Goal: Contribute content

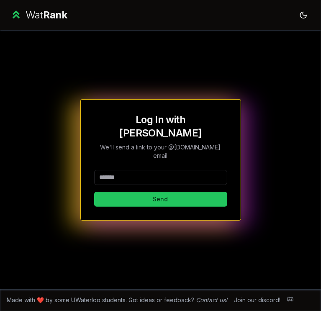
click at [178, 170] on input at bounding box center [160, 177] width 133 height 15
click at [94, 192] on button "Send" at bounding box center [160, 199] width 133 height 15
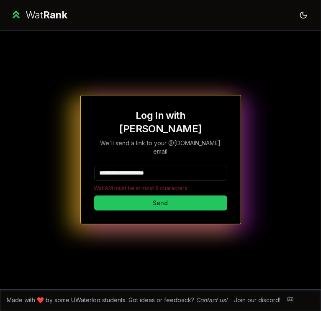
drag, startPoint x: 177, startPoint y: 162, endPoint x: 128, endPoint y: 162, distance: 49.0
click at [128, 166] on input "**********" at bounding box center [160, 173] width 133 height 15
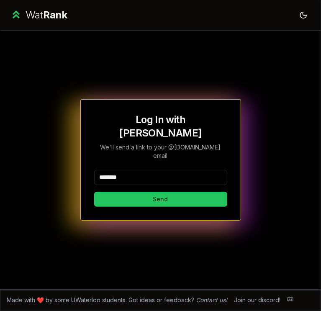
type input "********"
click at [94, 192] on button "Send" at bounding box center [160, 199] width 133 height 15
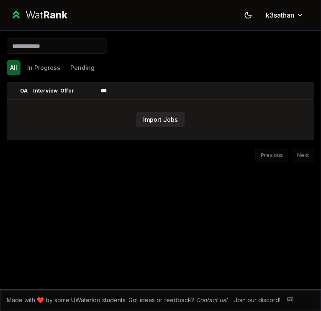
click at [157, 122] on button "Import Jobs" at bounding box center [160, 119] width 49 height 15
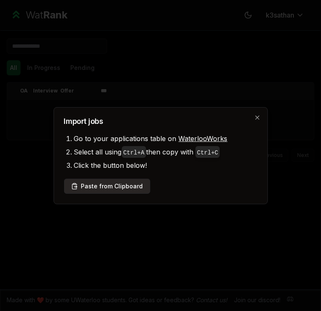
click at [126, 184] on button "Paste from Clipboard" at bounding box center [107, 186] width 86 height 15
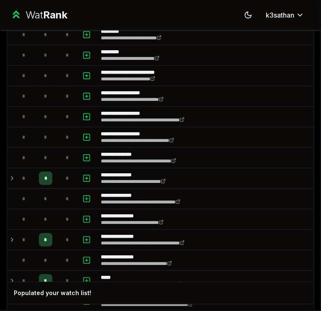
scroll to position [136, 0]
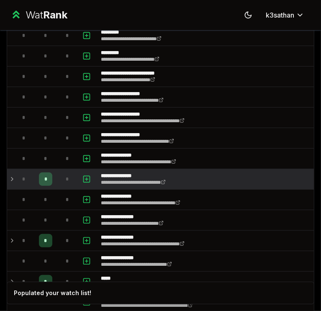
click at [16, 177] on td "*" at bounding box center [24, 179] width 20 height 20
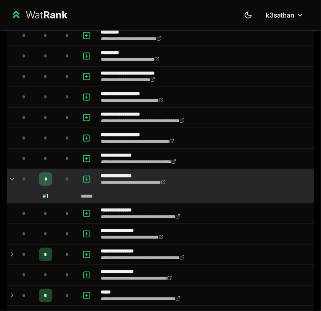
click at [46, 195] on div "# 1" at bounding box center [45, 196] width 5 height 7
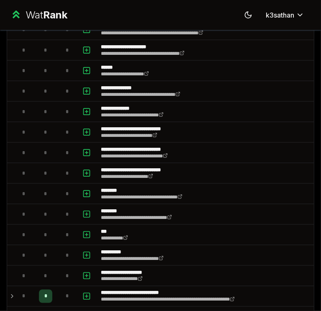
scroll to position [773, 0]
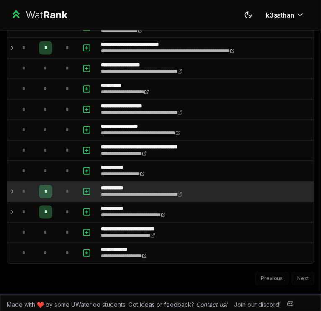
click at [10, 188] on icon at bounding box center [12, 192] width 7 height 10
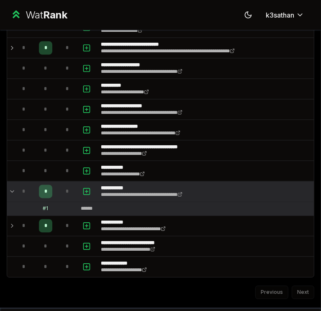
click at [42, 189] on div "*" at bounding box center [45, 191] width 13 height 13
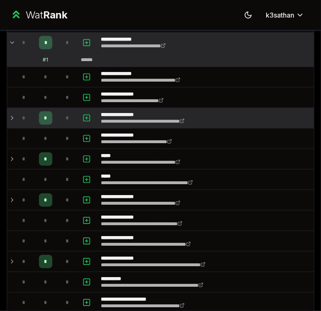
scroll to position [272, 0]
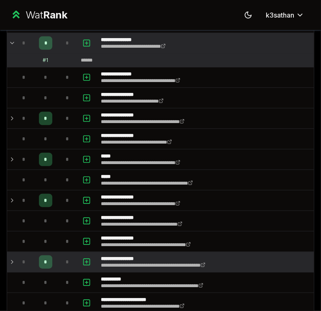
click at [14, 257] on td "*" at bounding box center [24, 262] width 20 height 20
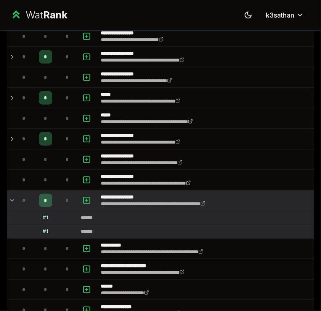
scroll to position [336, 0]
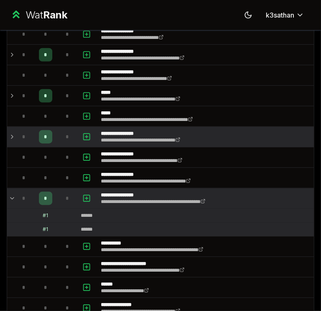
click at [25, 140] on div "*" at bounding box center [23, 136] width 13 height 13
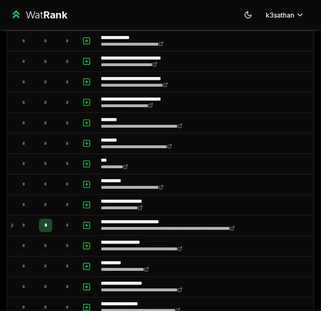
scroll to position [666, 0]
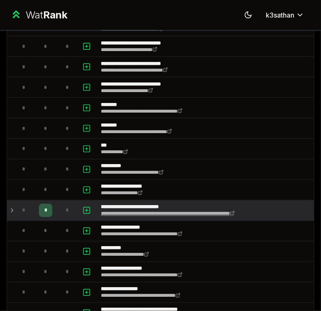
click at [107, 211] on link "**********" at bounding box center [168, 213] width 134 height 5
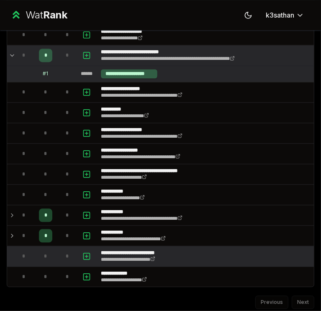
scroll to position [834, 0]
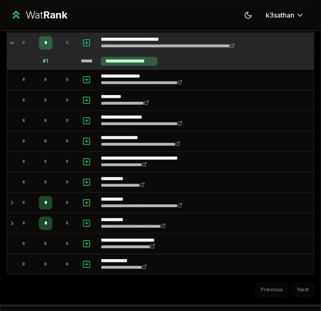
drag, startPoint x: 294, startPoint y: 280, endPoint x: 294, endPoint y: 285, distance: 5.0
click at [294, 285] on div "Previous Next" at bounding box center [161, 286] width 308 height 22
click at [273, 286] on div "Previous Next" at bounding box center [161, 286] width 308 height 22
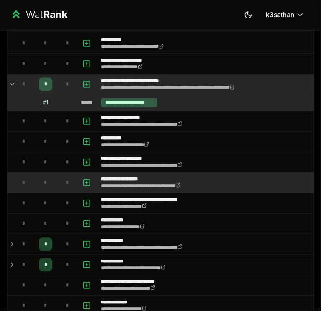
scroll to position [0, 0]
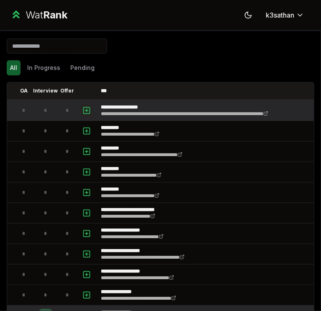
click at [87, 111] on icon "button" at bounding box center [86, 110] width 8 height 10
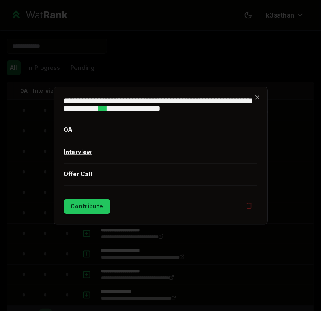
click at [79, 157] on button "Interview" at bounding box center [160, 152] width 193 height 22
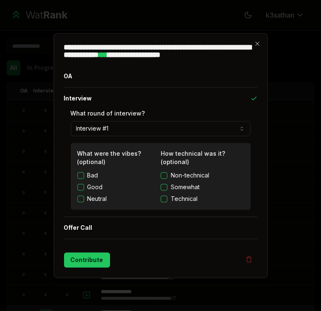
click at [136, 127] on button "Interview #1" at bounding box center [161, 128] width 180 height 15
click at [136, 128] on button "Interview #1" at bounding box center [161, 128] width 180 height 15
click at [93, 261] on button "Contribute" at bounding box center [87, 259] width 46 height 15
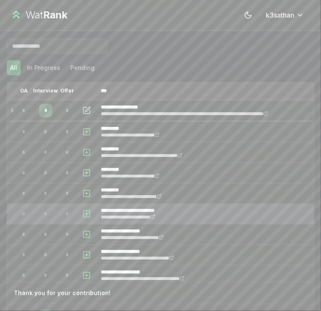
scroll to position [22, 0]
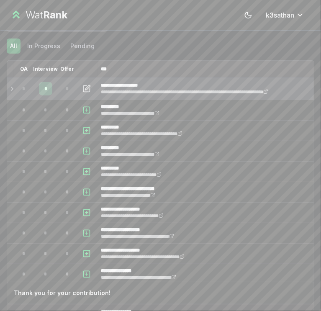
click at [18, 86] on div "*" at bounding box center [23, 88] width 13 height 13
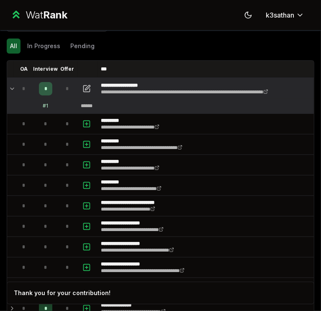
click at [52, 103] on td "# 1" at bounding box center [45, 105] width 23 height 13
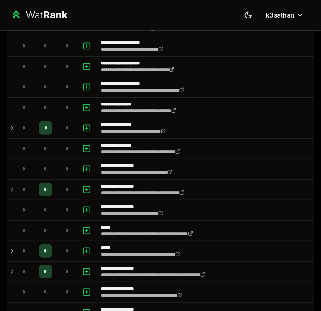
scroll to position [0, 0]
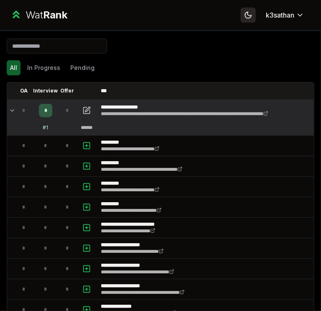
click at [241, 19] on button "Toggle theme" at bounding box center [248, 15] width 15 height 15
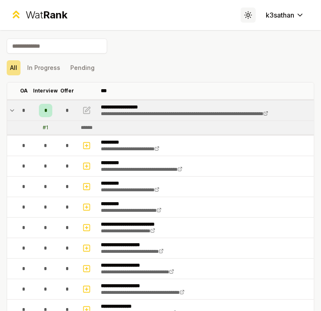
click at [241, 19] on button "Toggle theme" at bounding box center [248, 15] width 15 height 15
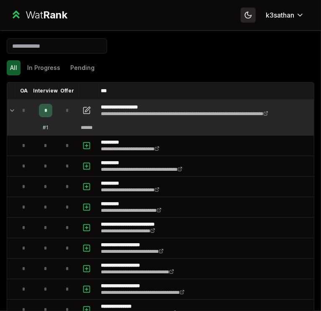
click at [241, 19] on button "Toggle theme" at bounding box center [248, 15] width 15 height 15
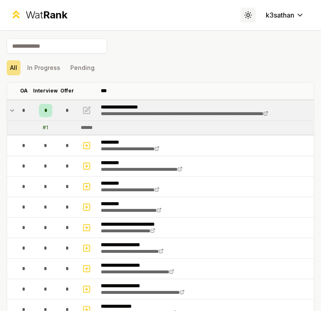
click at [241, 19] on button "Toggle theme" at bounding box center [248, 15] width 15 height 15
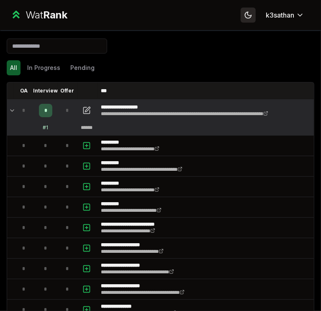
click at [241, 19] on button "Toggle theme" at bounding box center [248, 15] width 15 height 15
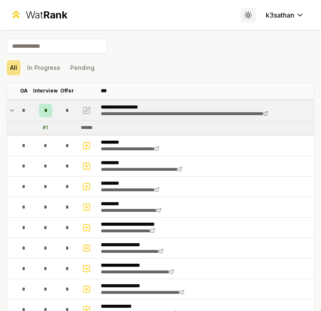
click at [241, 19] on button "Toggle theme" at bounding box center [248, 15] width 15 height 15
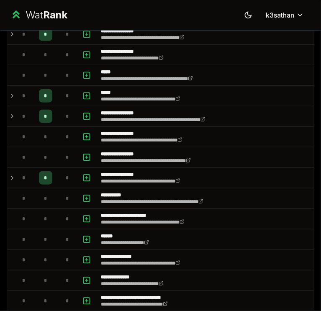
scroll to position [353, 0]
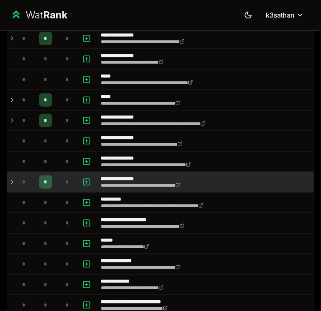
click at [30, 179] on div "*" at bounding box center [23, 181] width 13 height 13
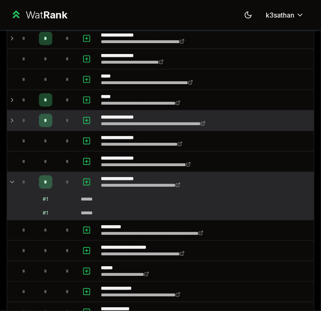
click at [29, 116] on div "*" at bounding box center [23, 120] width 13 height 13
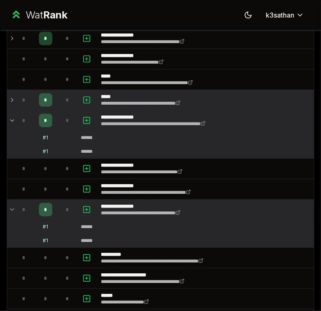
click at [31, 105] on td "*" at bounding box center [24, 100] width 20 height 20
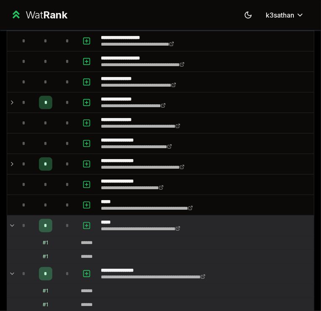
scroll to position [219, 0]
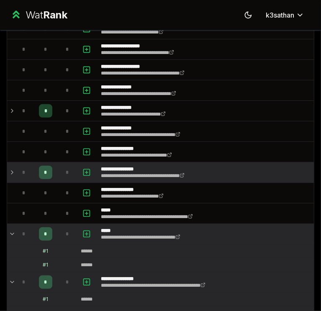
click at [67, 175] on div "*" at bounding box center [67, 172] width 13 height 13
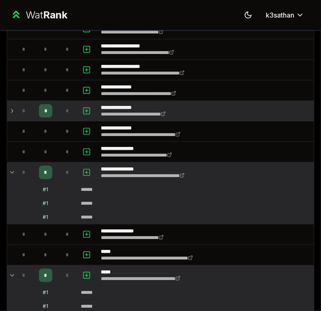
click at [69, 108] on span "*" at bounding box center [67, 111] width 3 height 7
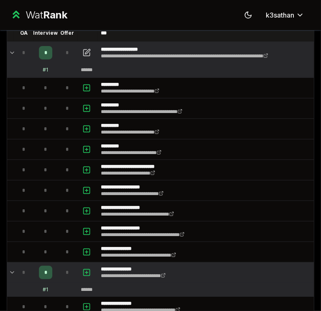
scroll to position [0, 0]
